Goal: Task Accomplishment & Management: Use online tool/utility

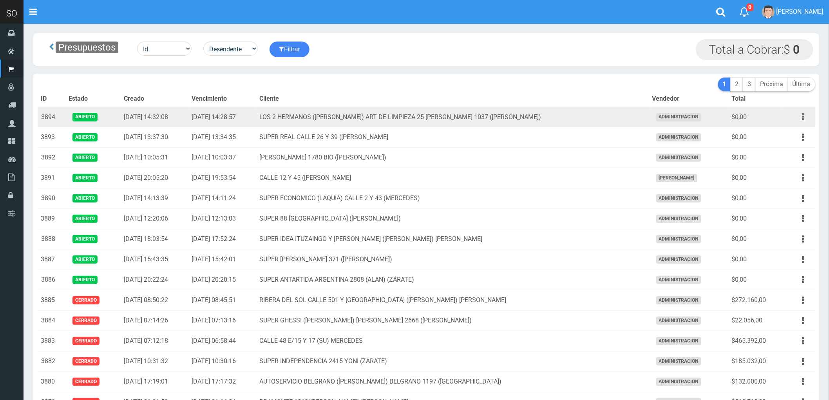
click at [804, 118] on icon "button" at bounding box center [803, 117] width 2 height 14
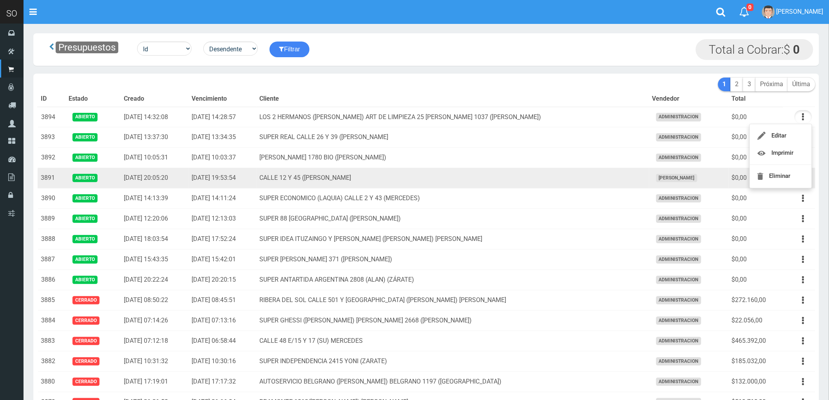
click at [482, 184] on td "CALLE 12 Y 45 (MARTIN) MERCEDES" at bounding box center [452, 178] width 392 height 20
click at [800, 180] on button "button" at bounding box center [803, 178] width 18 height 14
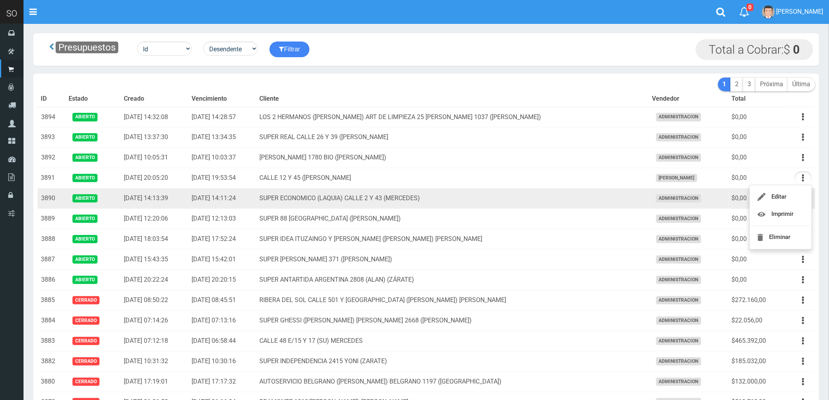
click at [552, 202] on td "SUPER ECONOMICO (LAQUIA) CALLE 2 Y 43 (MERCEDES)" at bounding box center [452, 198] width 392 height 20
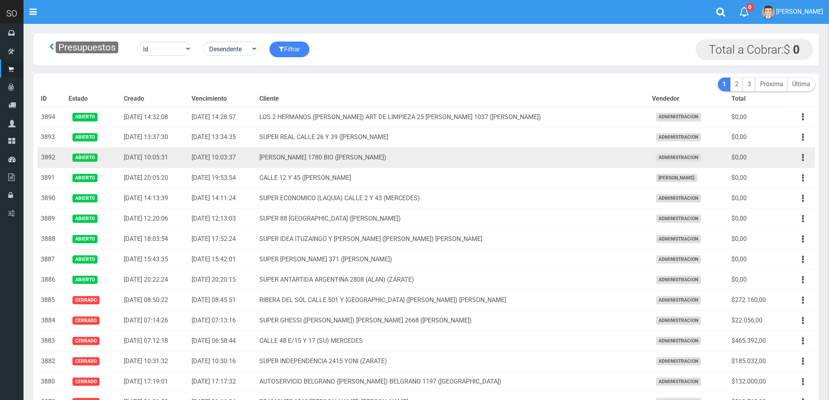
click at [572, 158] on td "MATEO GELVES 1780 BIO (ESCOBAR)" at bounding box center [452, 158] width 392 height 20
click at [801, 158] on button "button" at bounding box center [803, 158] width 18 height 14
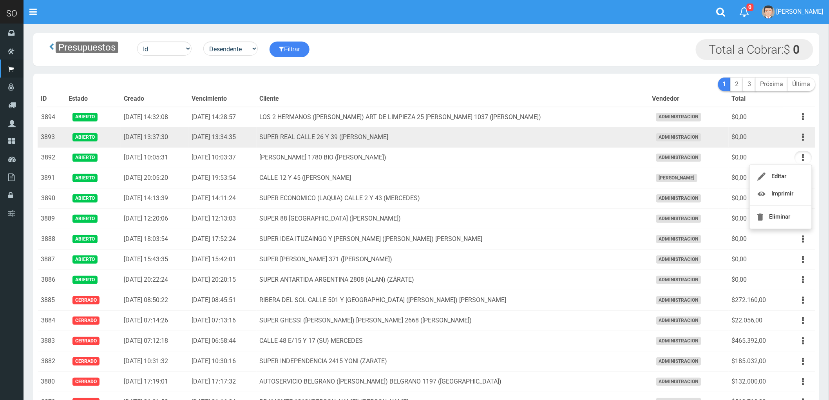
click at [601, 138] on td "SUPER REAL CALLE 26 Y 39 ([PERSON_NAME]" at bounding box center [452, 137] width 392 height 20
click at [802, 139] on icon "button" at bounding box center [803, 137] width 2 height 14
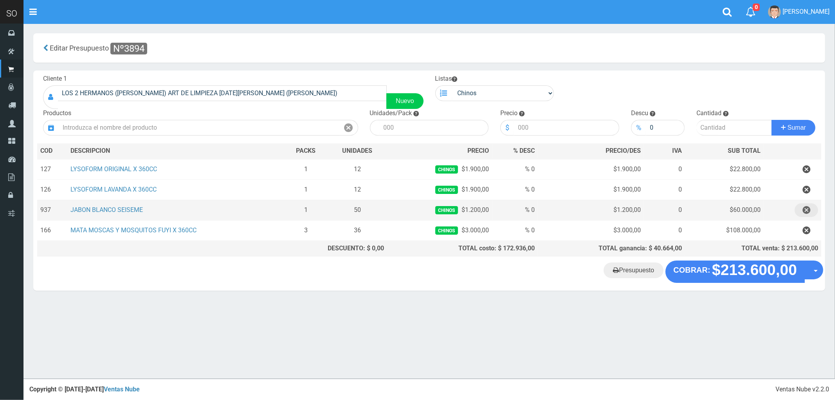
click at [805, 209] on icon "button" at bounding box center [807, 210] width 8 height 14
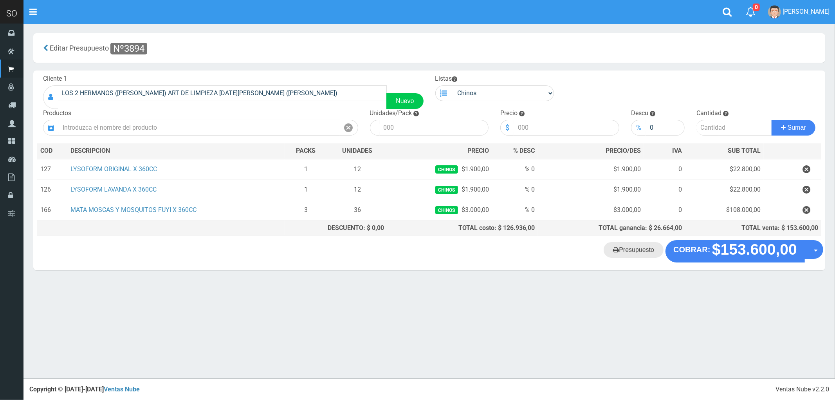
click at [639, 253] on link "Presupuesto" at bounding box center [634, 250] width 60 height 16
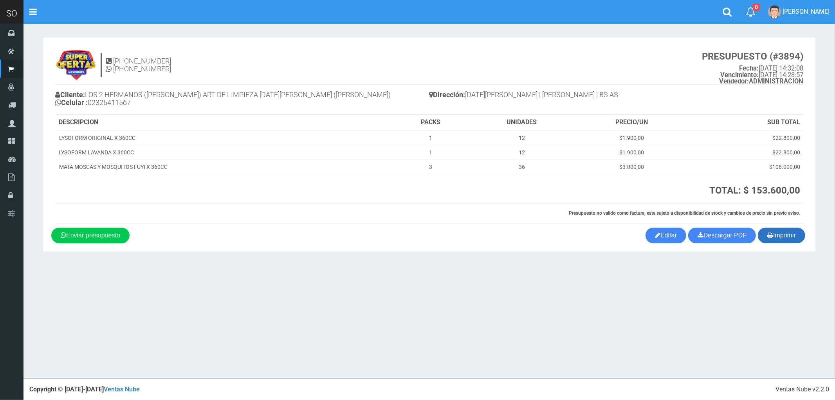
click at [772, 239] on button "Imprimir" at bounding box center [781, 235] width 47 height 16
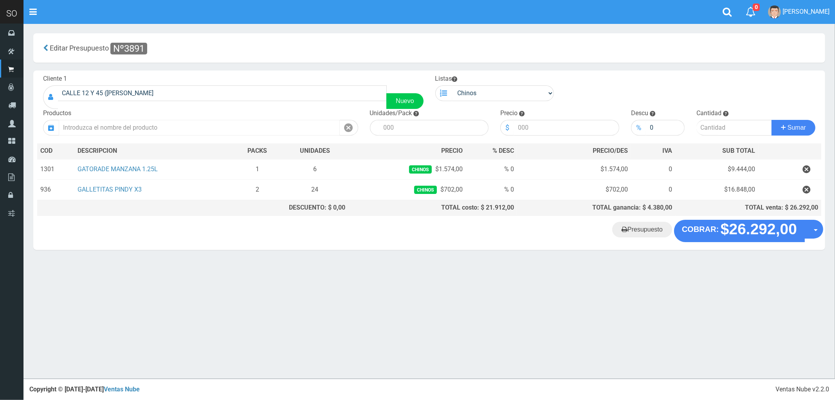
click at [128, 126] on input "text" at bounding box center [199, 128] width 281 height 16
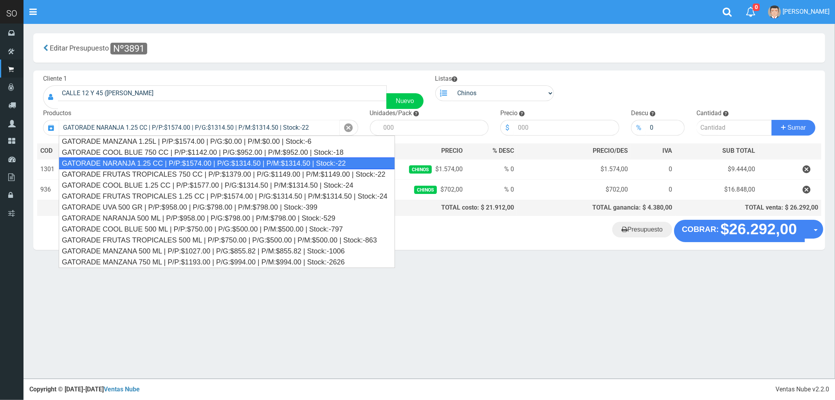
type input "GATORADE NARANJA 1.25 CC | P/P:$1574.00 | P/G:$1314.50 | P/M:$1314.50 | Stock:-…"
type input "6"
type input "1574.00"
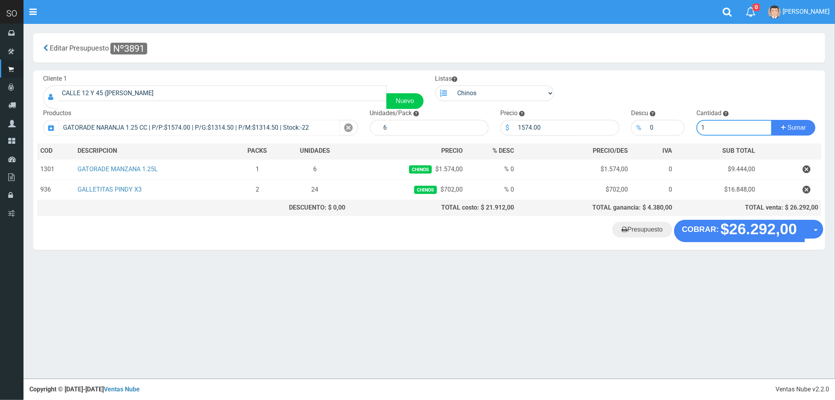
type input "1"
click at [772, 120] on button "Sumar" at bounding box center [794, 128] width 44 height 16
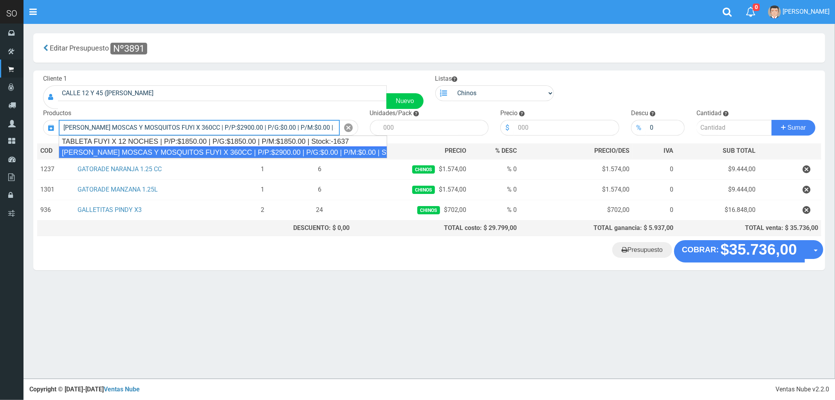
type input "MATA MOSCAS Y MOSQUITOS FUYI X 360CC | P/P:$2900.00 | P/G:$0.00 | P/M:$0.00 | S…"
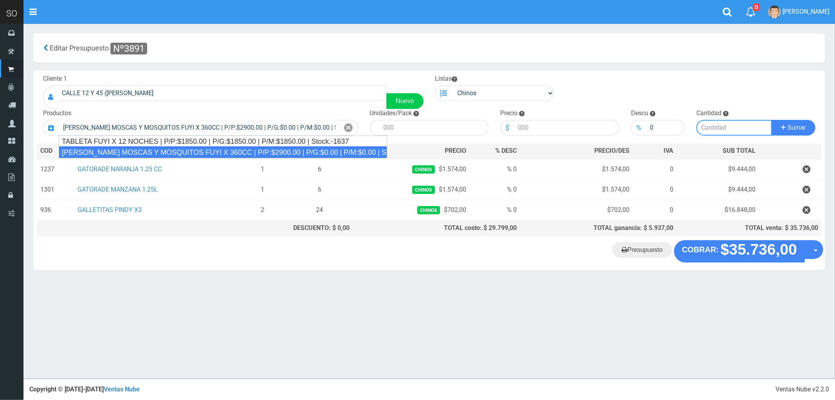
type input "12"
type input "2900.00"
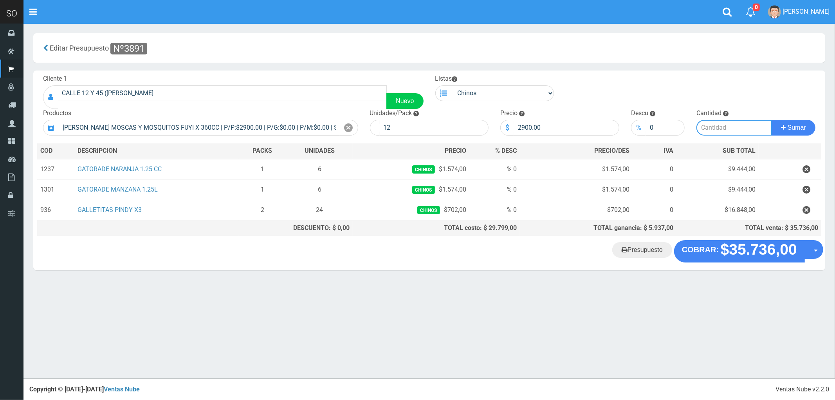
click at [713, 130] on input "number" at bounding box center [735, 128] width 76 height 16
type input "3"
click at [772, 120] on button "Sumar" at bounding box center [794, 128] width 44 height 16
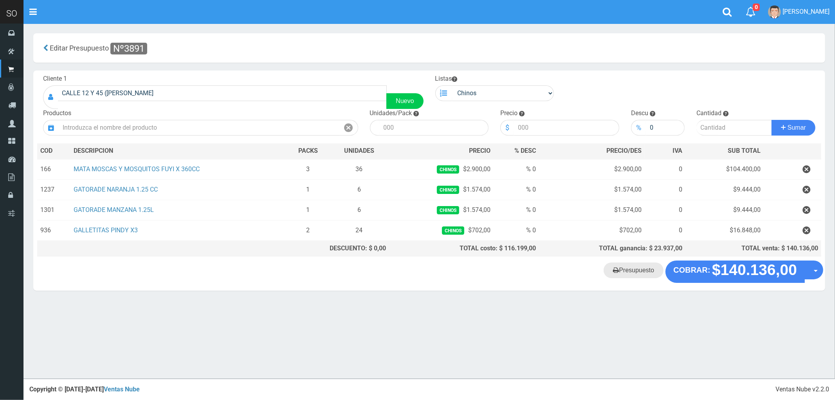
click at [631, 274] on link "Presupuesto" at bounding box center [634, 270] width 60 height 16
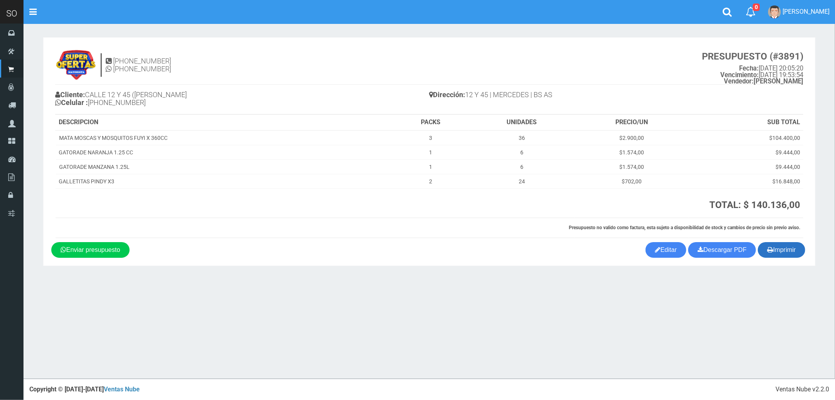
click at [781, 248] on button "Imprimir" at bounding box center [781, 250] width 47 height 16
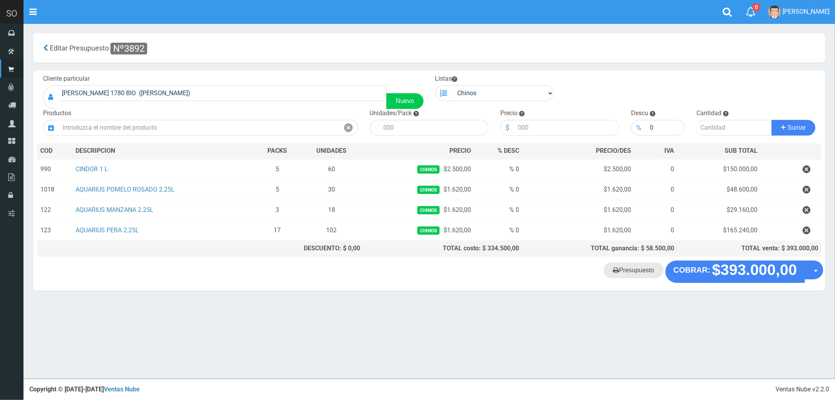
click at [639, 272] on link "Presupuesto" at bounding box center [634, 270] width 60 height 16
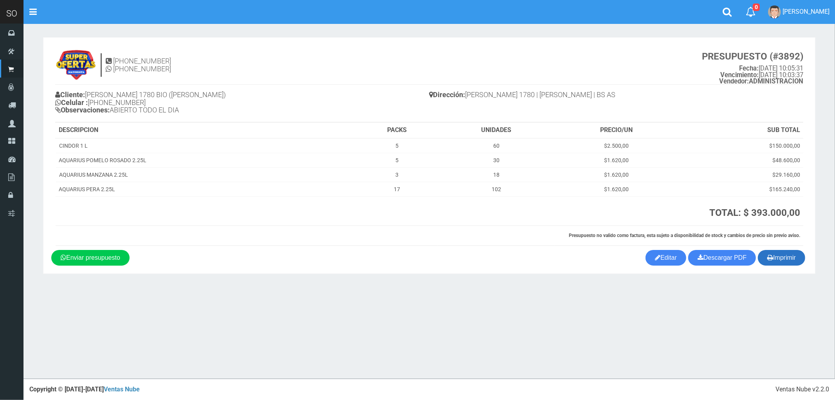
click at [783, 256] on button "Imprimir" at bounding box center [781, 258] width 47 height 16
